Goal: Transaction & Acquisition: Purchase product/service

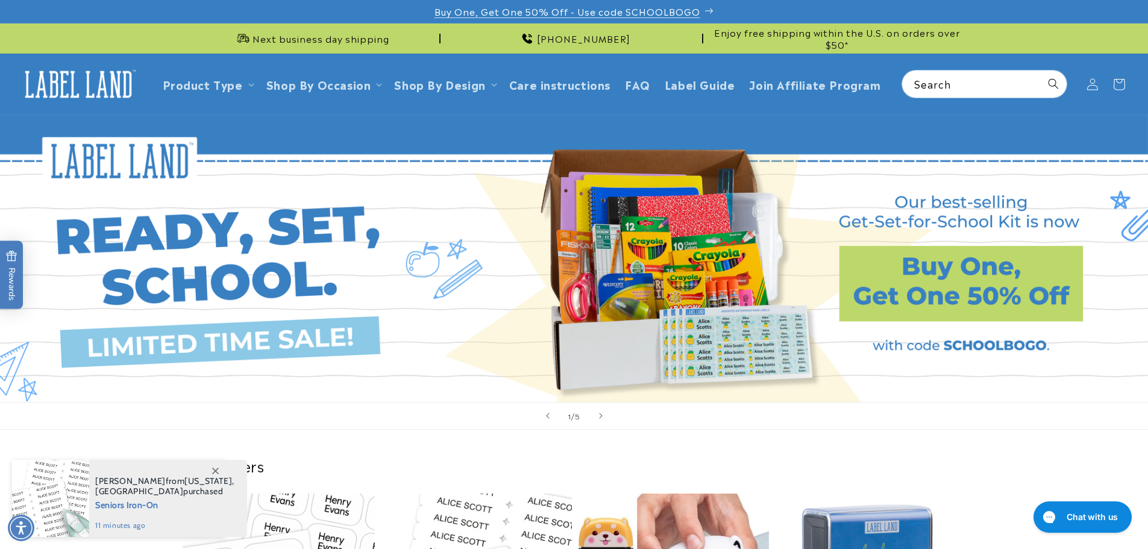
click at [711, 13] on p "Buy One, Get One 50% Off - Use code SCHOOLBOGO" at bounding box center [575, 11] width 280 height 23
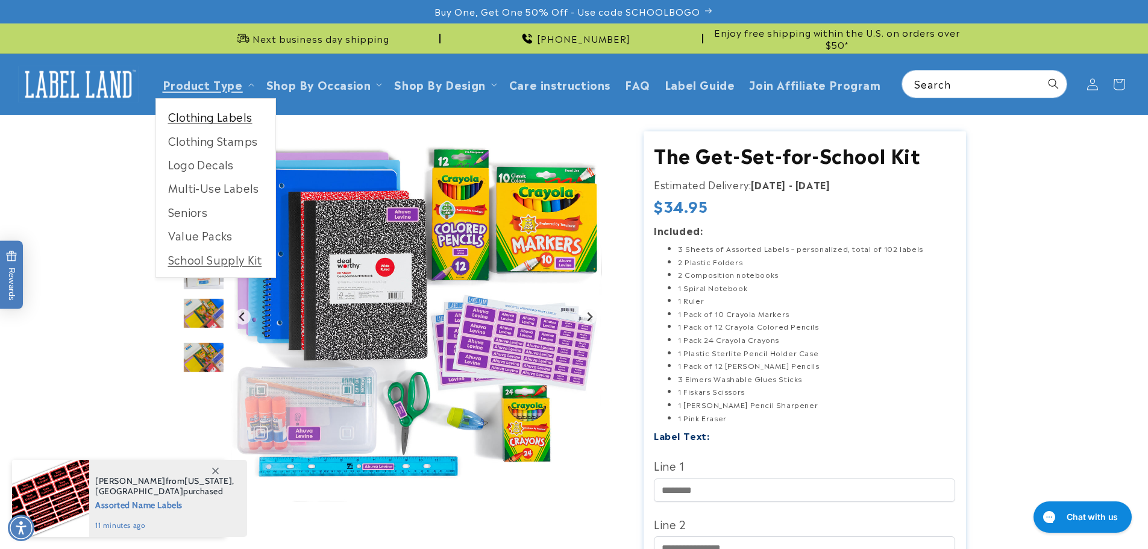
click at [216, 118] on link "Clothing Labels" at bounding box center [215, 117] width 119 height 24
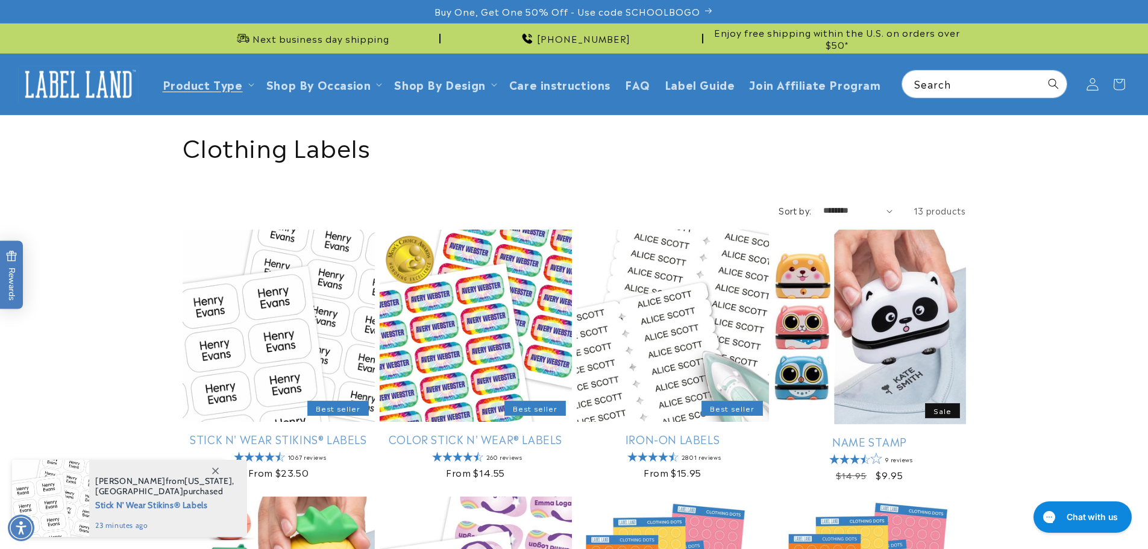
click at [1096, 85] on icon at bounding box center [1092, 84] width 13 height 13
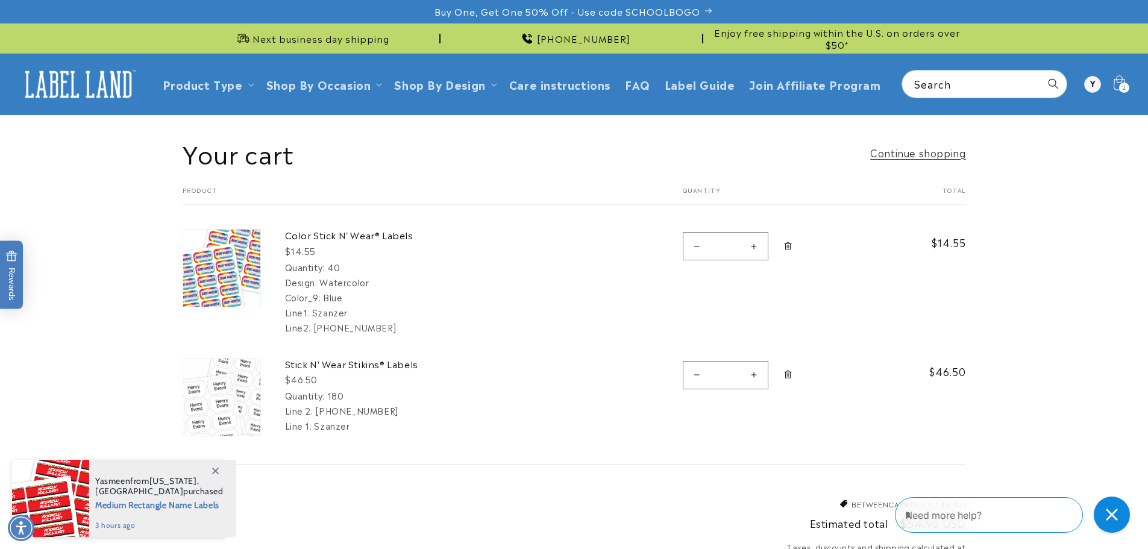
click at [786, 242] on icon "Remove Color Stick N&#39; Wear® Labels - 40" at bounding box center [788, 246] width 9 height 9
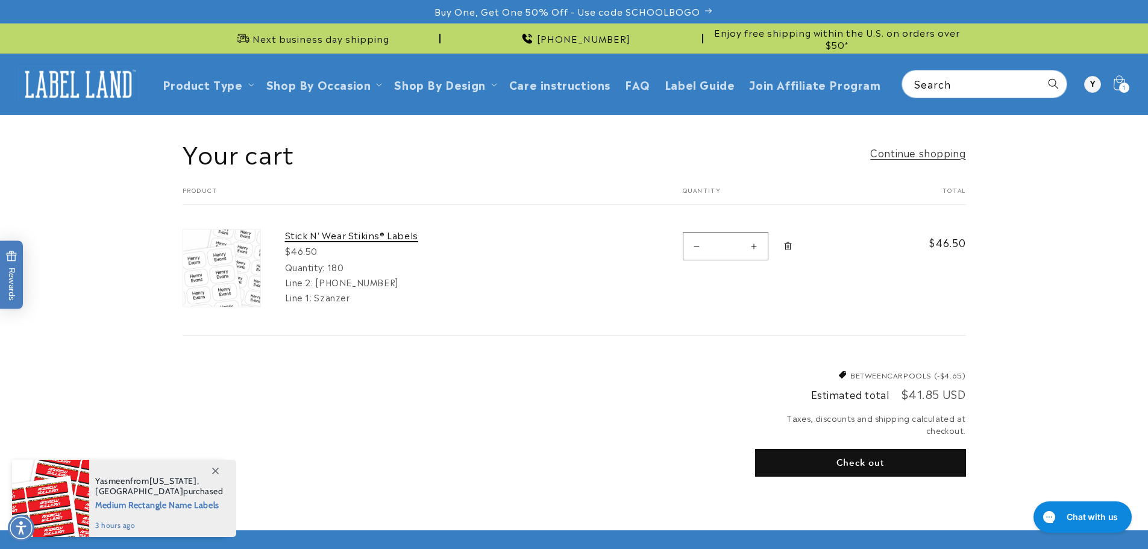
click at [346, 234] on link "Stick N' Wear Stikins® Labels" at bounding box center [375, 235] width 181 height 12
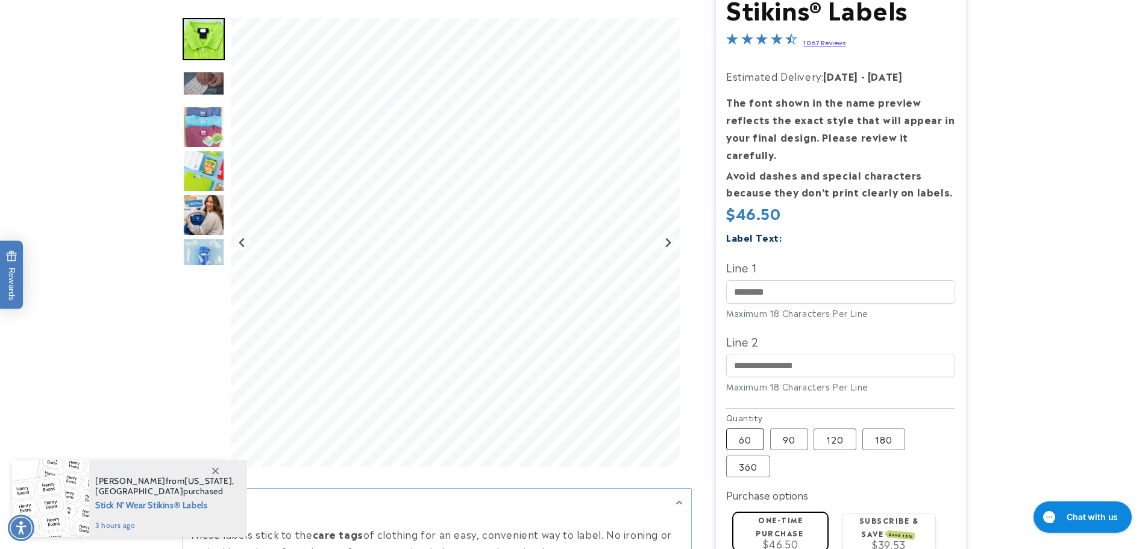
click at [755, 434] on label "60 Variant sold out or unavailable" at bounding box center [745, 440] width 38 height 22
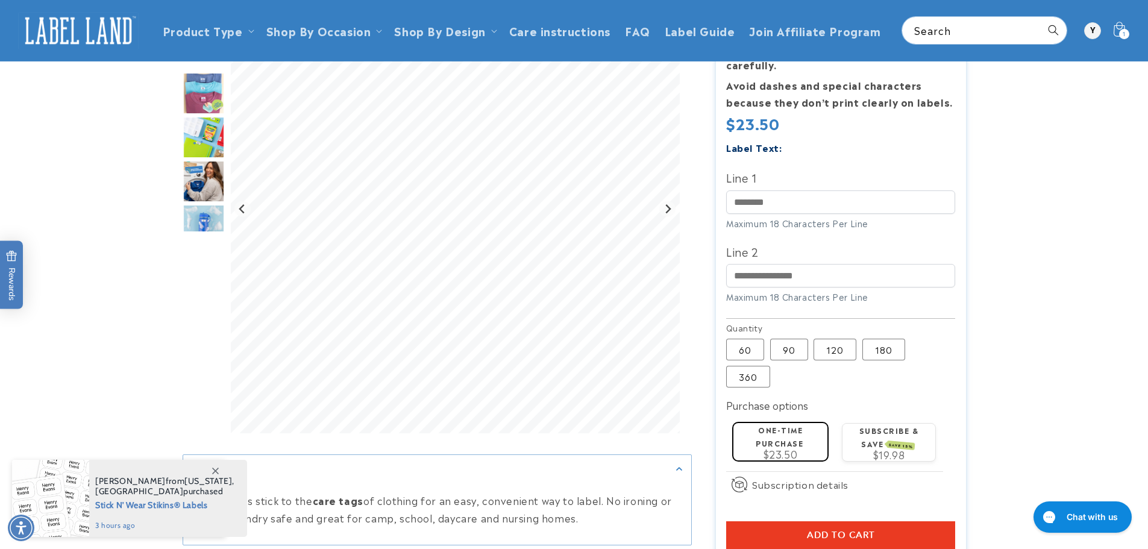
scroll to position [241, 0]
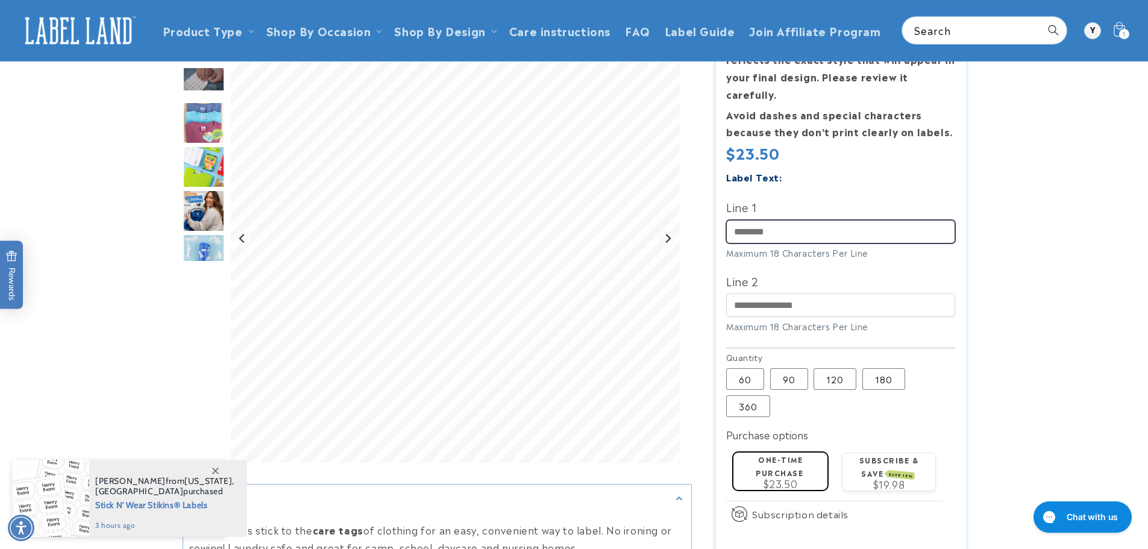
click at [791, 220] on input "Line 1" at bounding box center [840, 232] width 229 height 24
type input "*******"
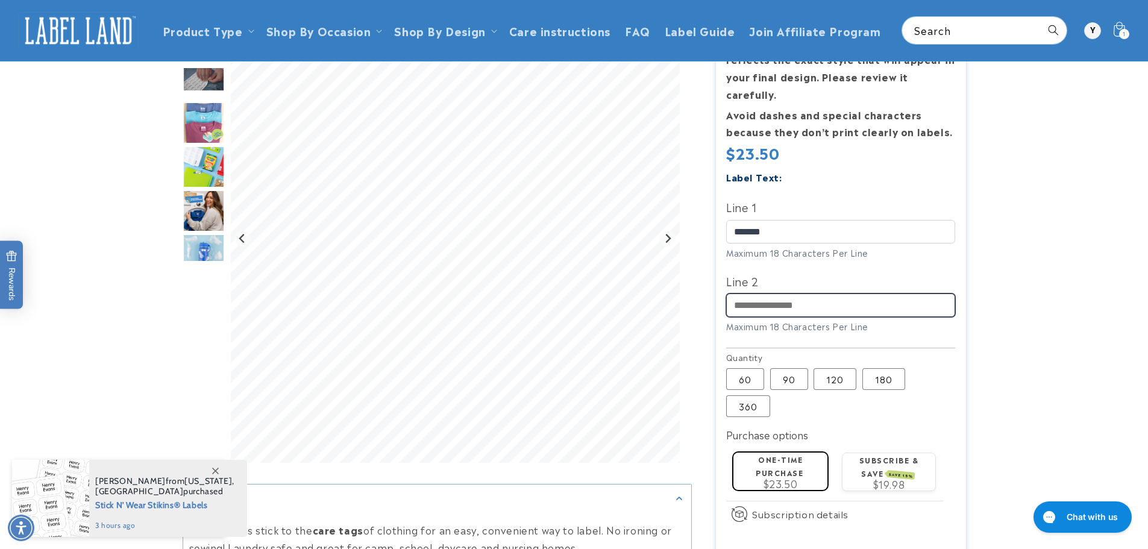
click at [773, 294] on input "Line 2" at bounding box center [840, 306] width 229 height 24
type input "**********"
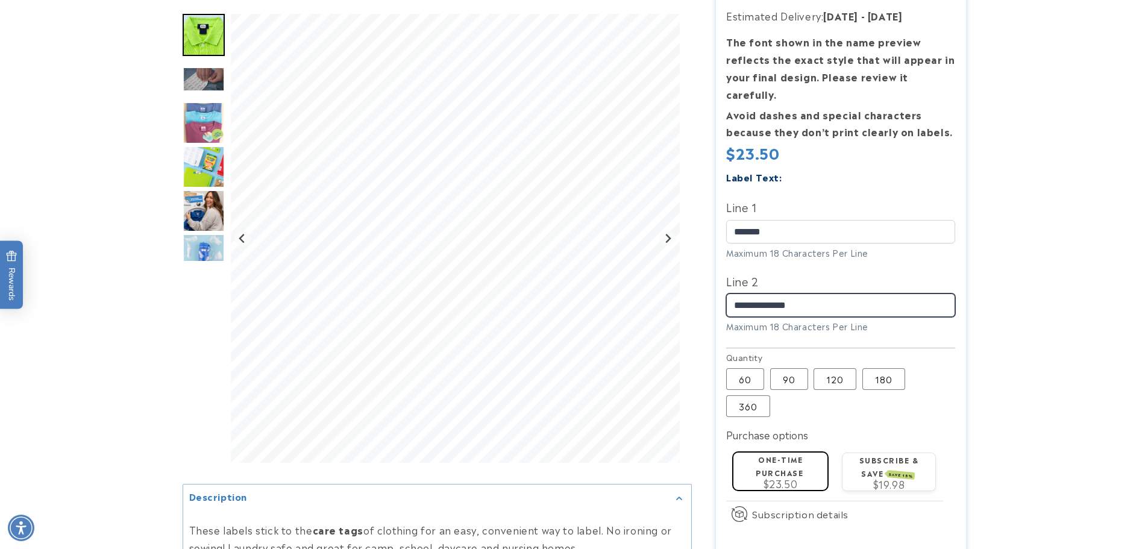
scroll to position [362, 0]
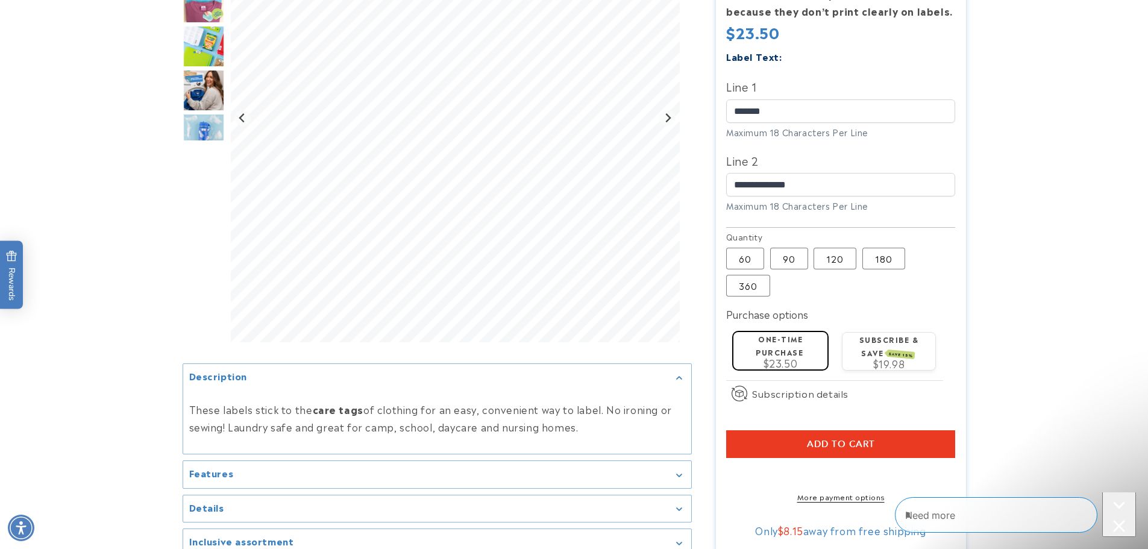
click at [882, 430] on button "Add to cart" at bounding box center [840, 444] width 229 height 28
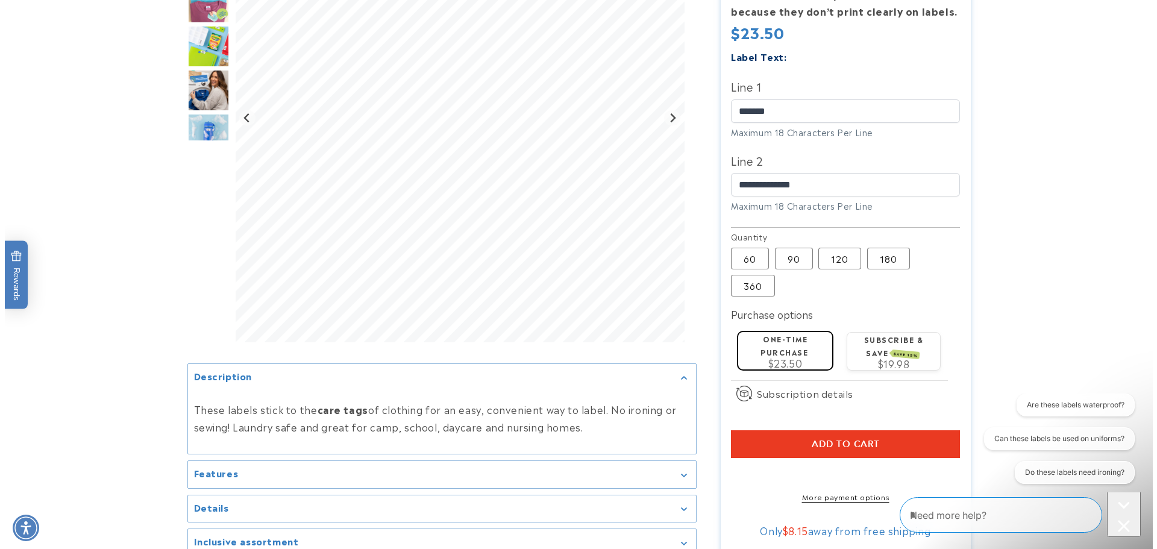
scroll to position [0, 0]
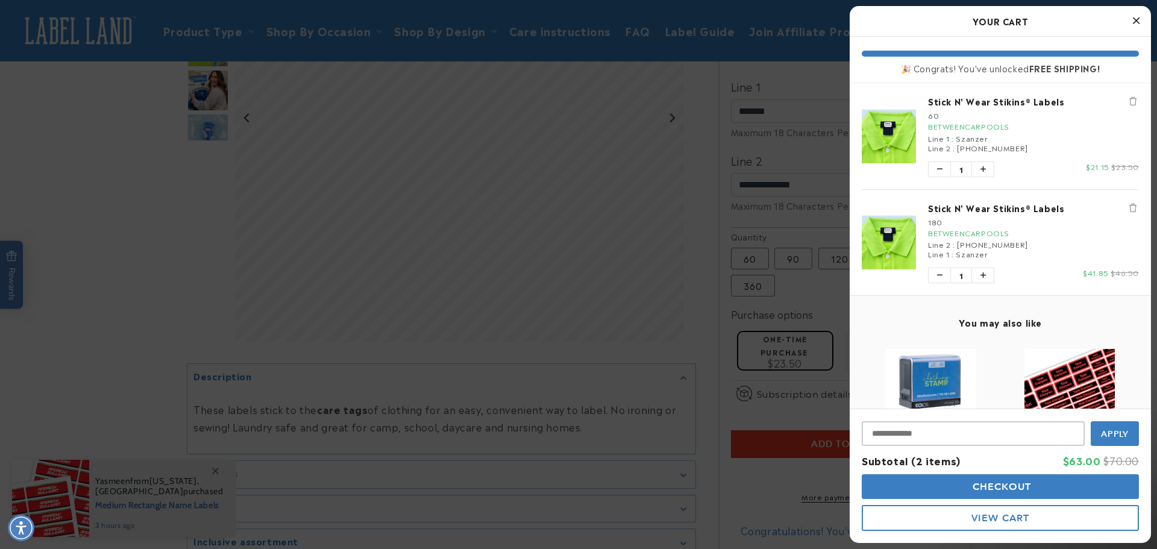
click at [1130, 209] on icon "Remove Stick N' Wear Stikins® Labels" at bounding box center [1133, 208] width 7 height 8
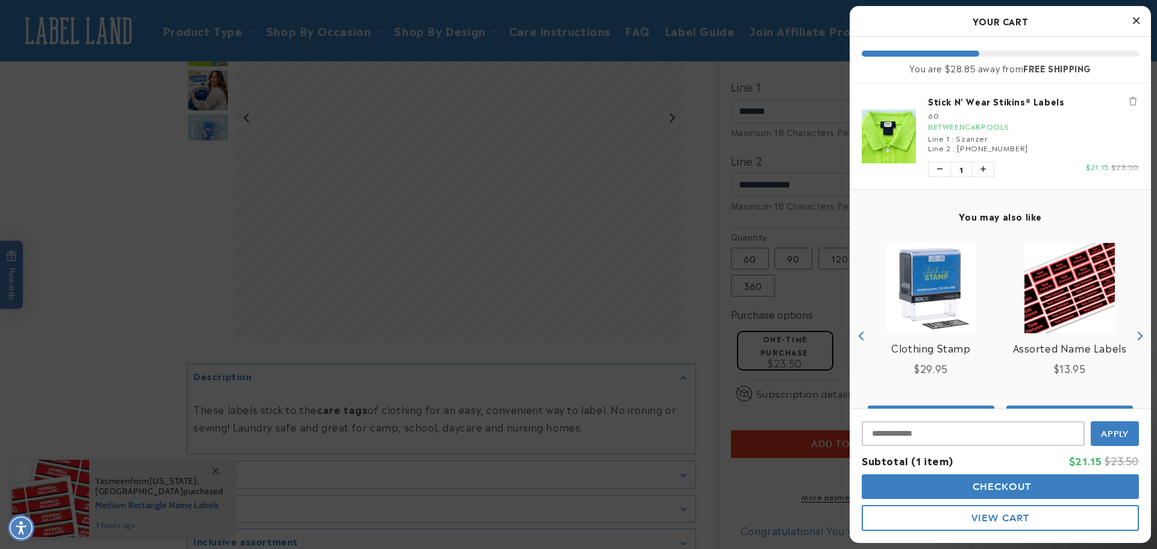
click at [1009, 489] on span "Checkout" at bounding box center [1001, 486] width 62 height 11
